Goal: Transaction & Acquisition: Purchase product/service

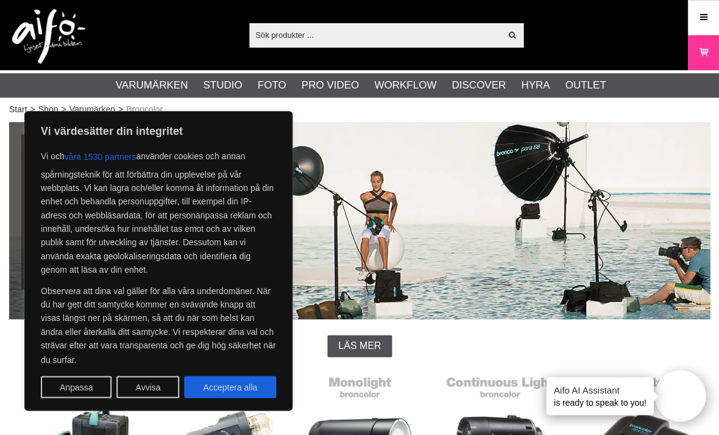
click at [233, 386] on button "Acceptera alla" at bounding box center [230, 387] width 92 height 22
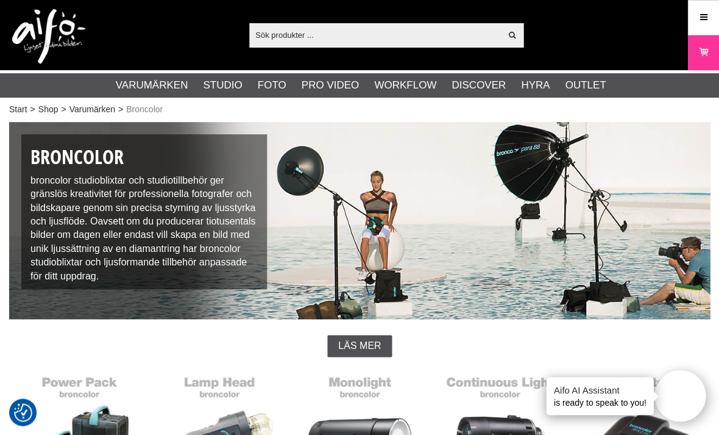
checkbox input "true"
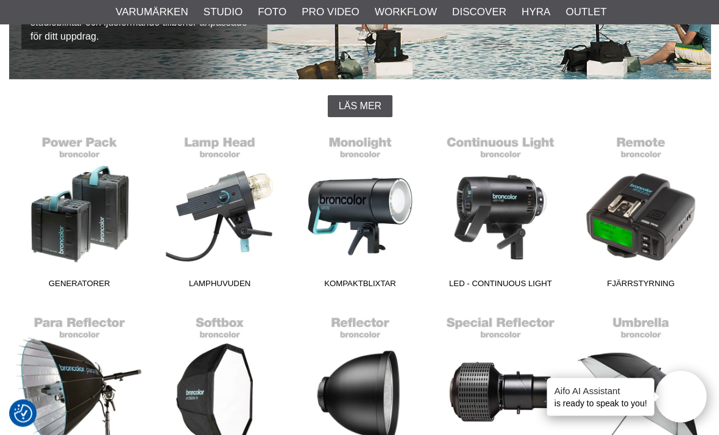
scroll to position [241, 0]
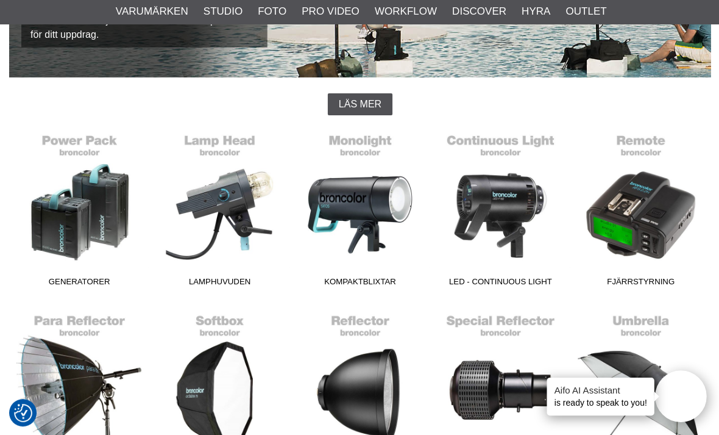
click at [202, 361] on link "Softboxar" at bounding box center [219, 389] width 140 height 165
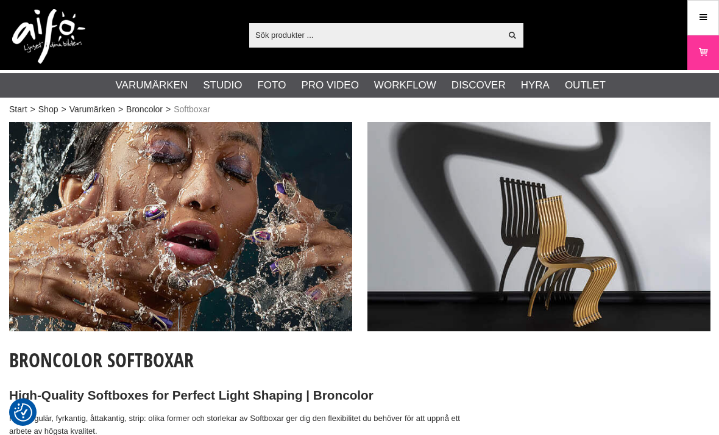
checkbox input "true"
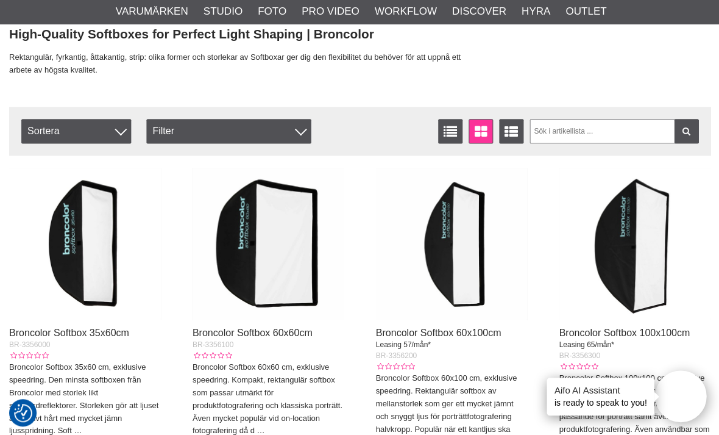
scroll to position [360, 0]
